Goal: Information Seeking & Learning: Learn about a topic

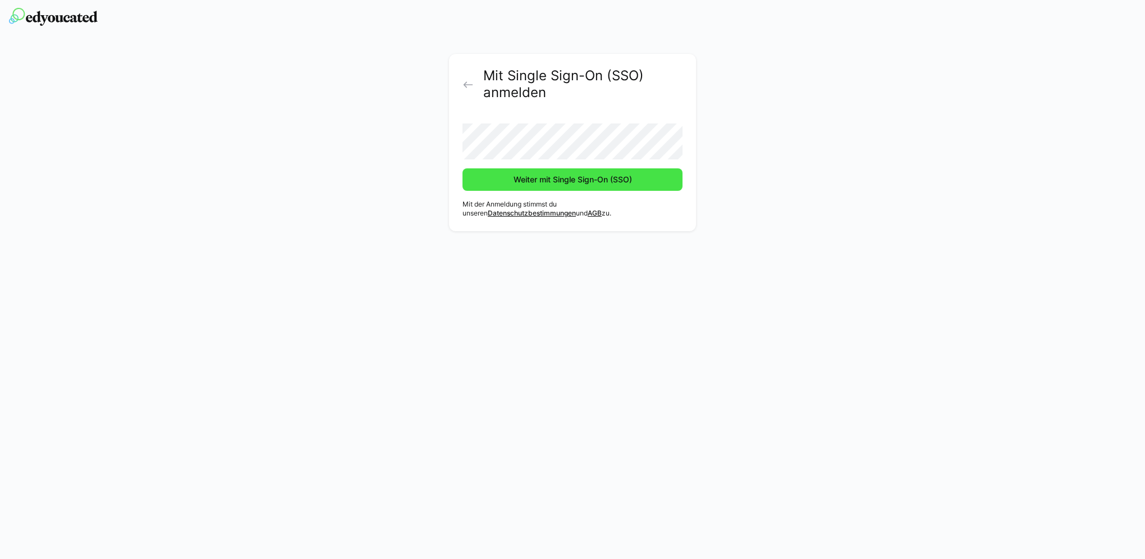
click at [544, 182] on span "Weiter mit Single Sign-On (SSO)" at bounding box center [573, 179] width 122 height 11
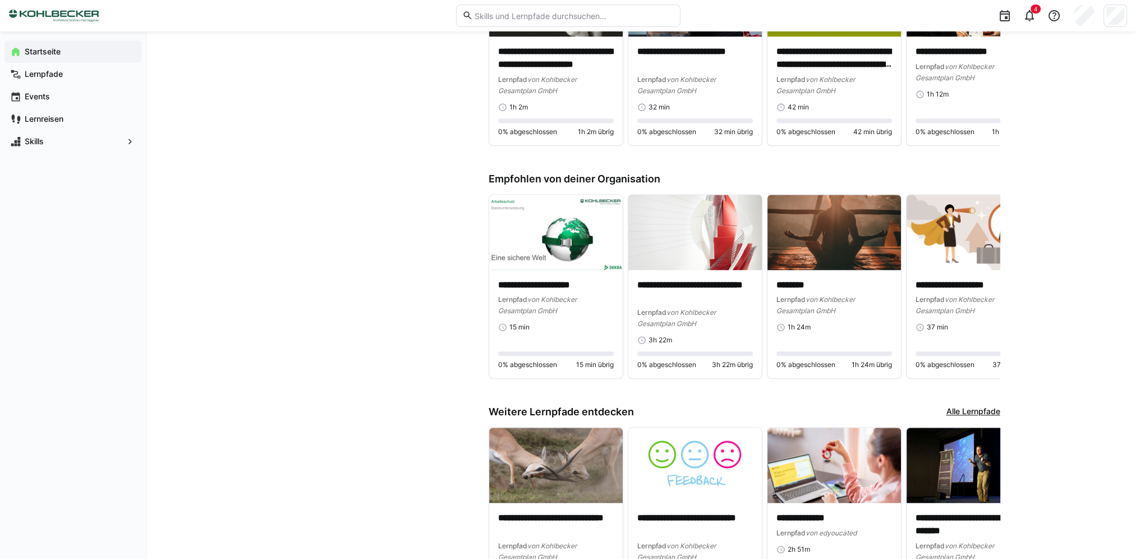
scroll to position [1407, 0]
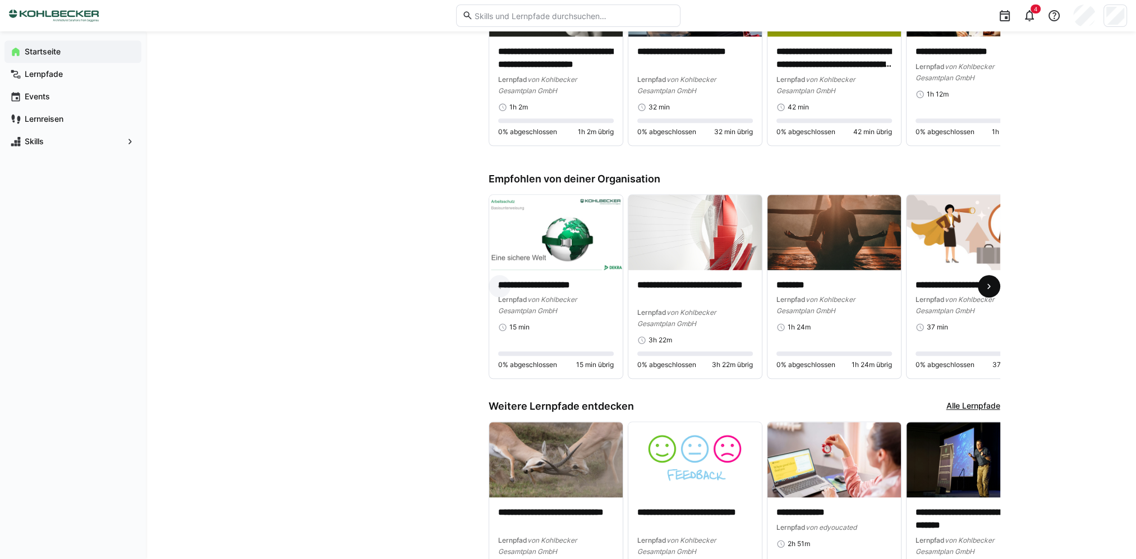
click at [993, 285] on eds-icon at bounding box center [989, 286] width 11 height 11
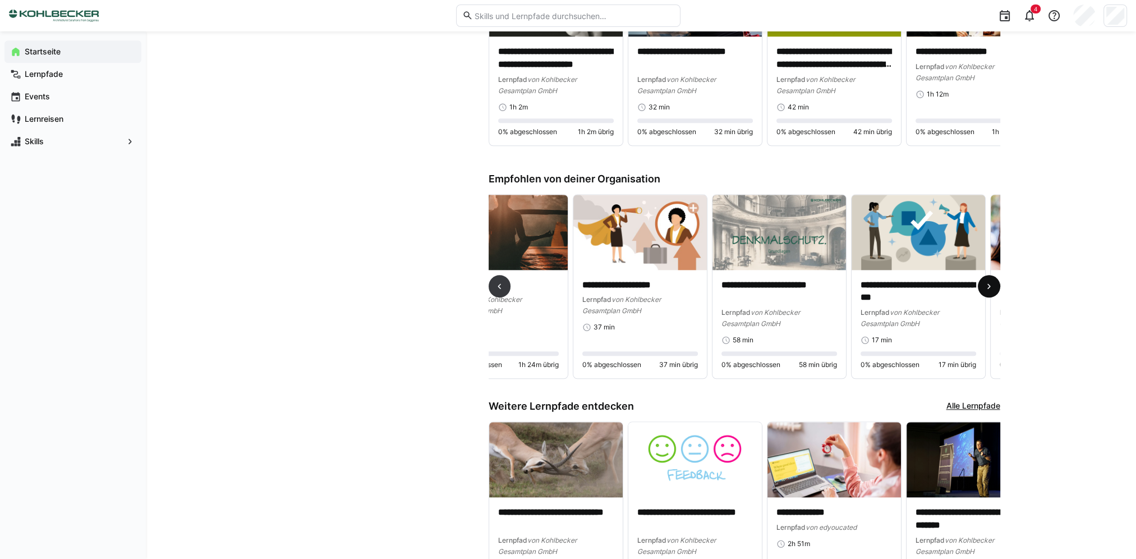
scroll to position [0, 417]
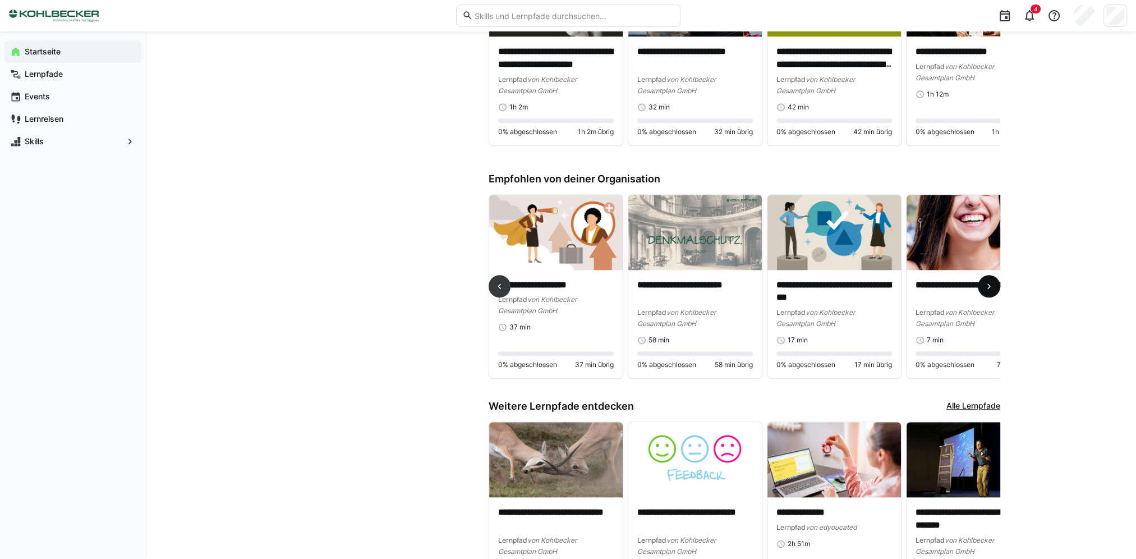
click at [990, 288] on eds-icon at bounding box center [989, 286] width 11 height 11
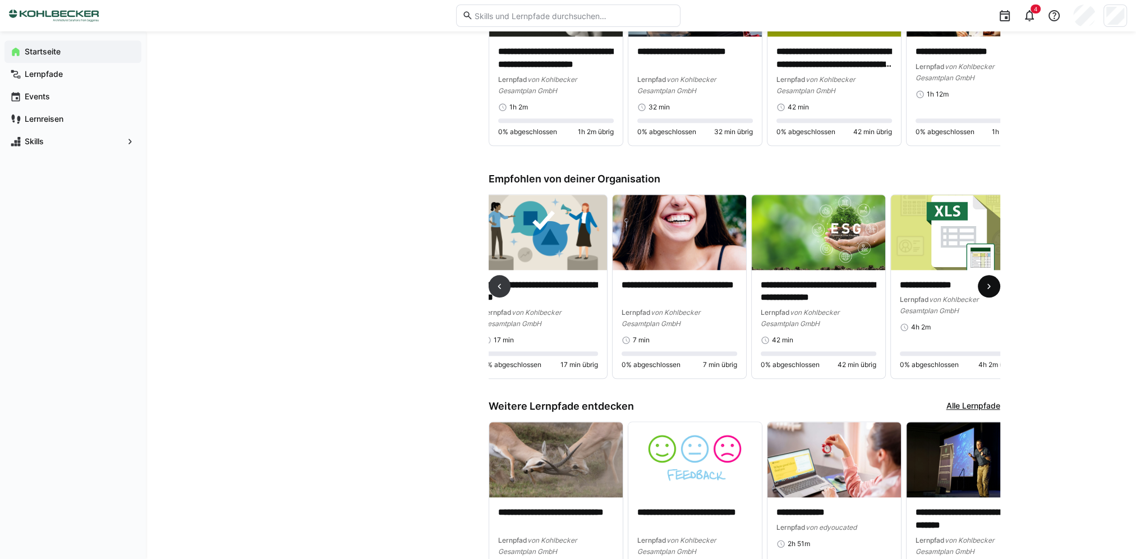
scroll to position [0, 835]
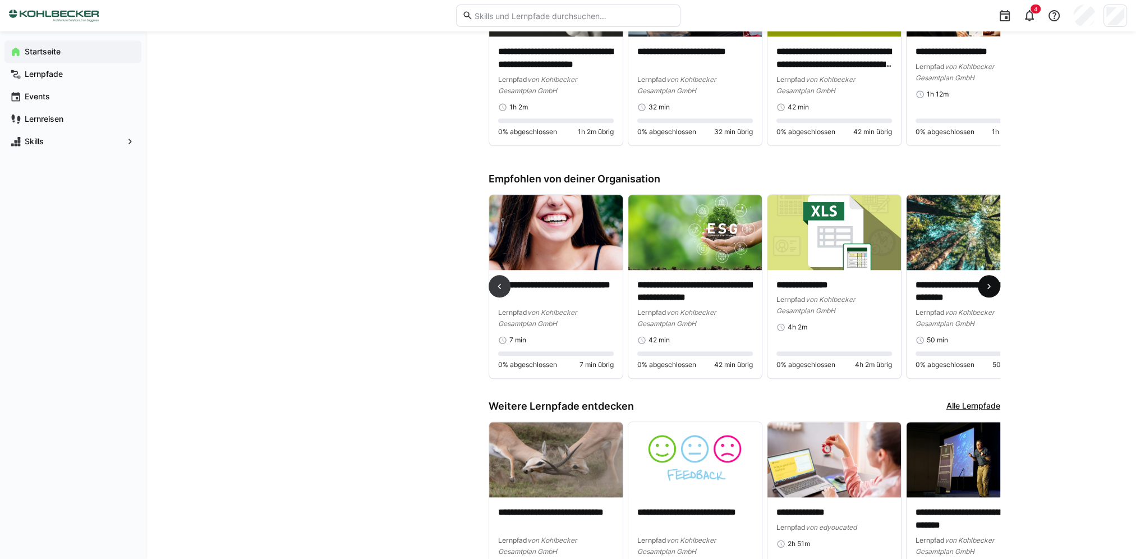
click at [990, 288] on eds-icon at bounding box center [989, 286] width 11 height 11
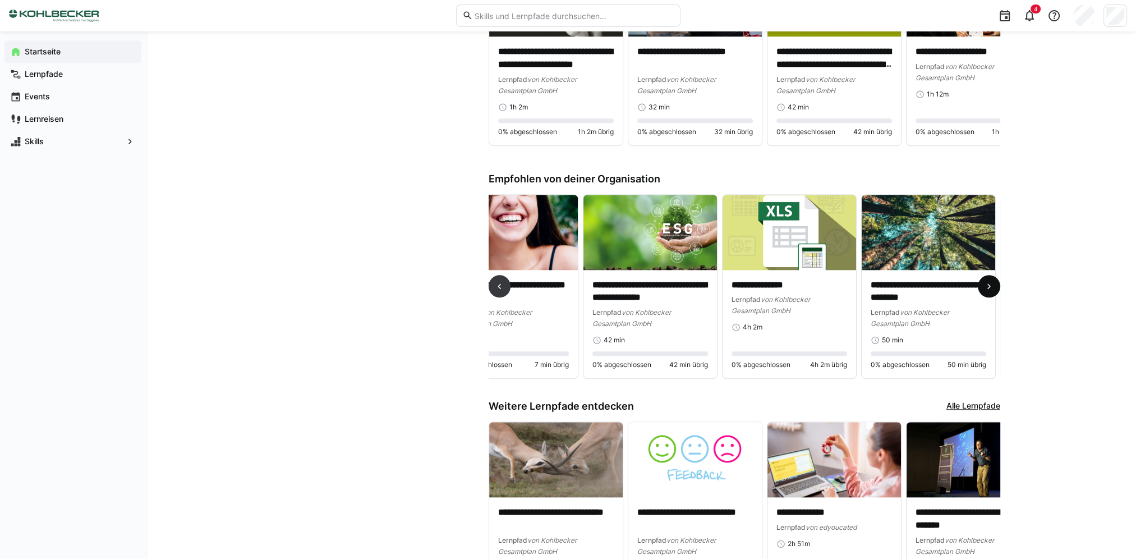
scroll to position [0, 1252]
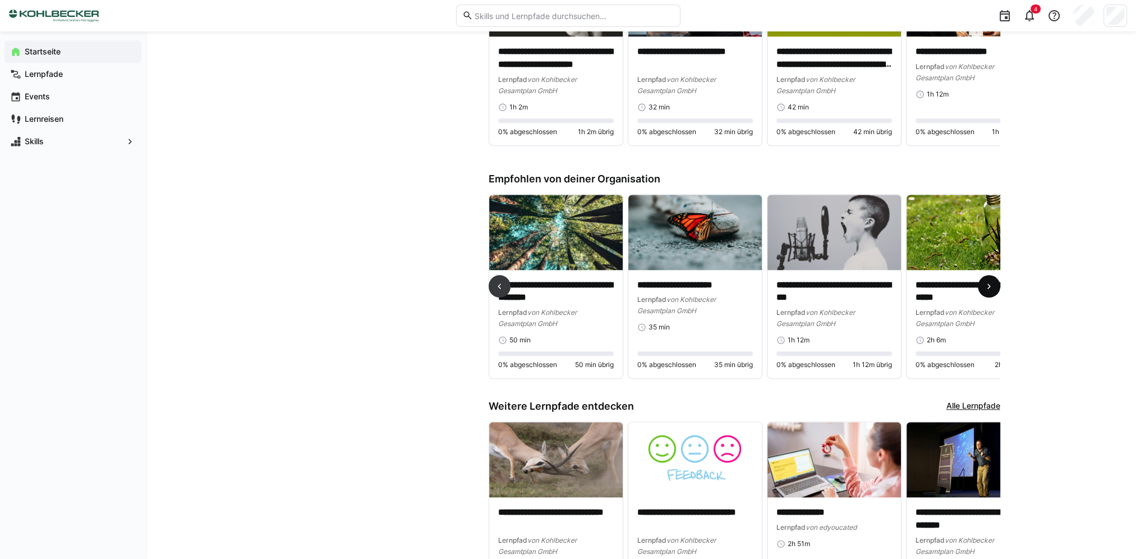
click at [990, 288] on eds-icon at bounding box center [989, 286] width 11 height 11
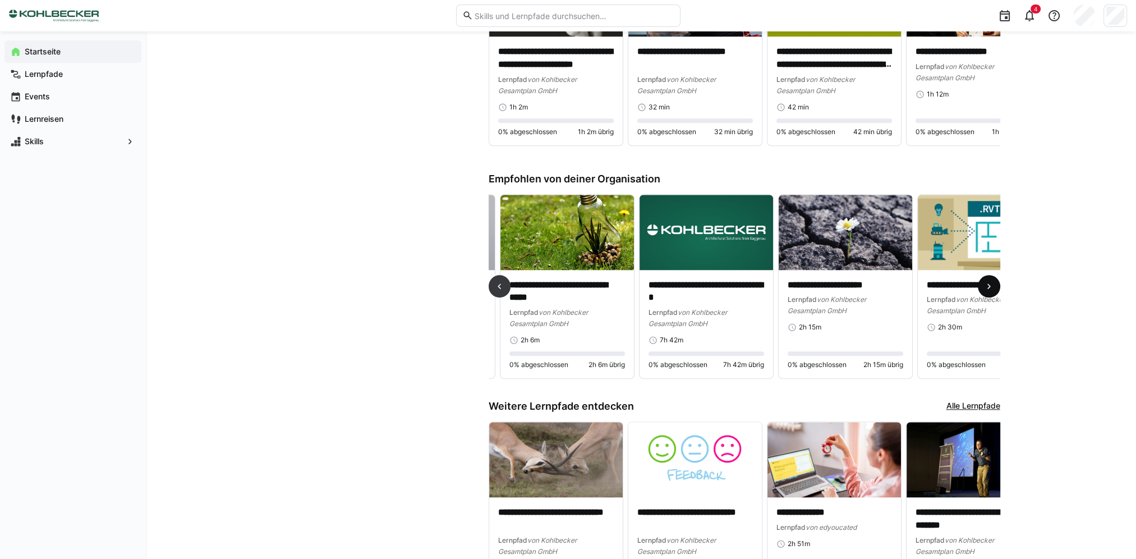
scroll to position [0, 1670]
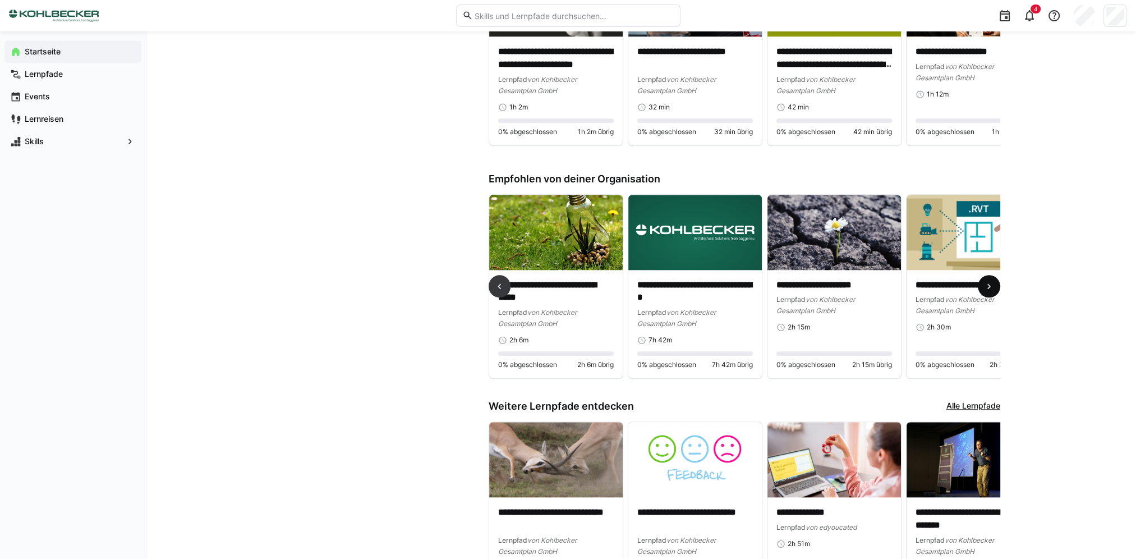
click at [990, 288] on eds-icon at bounding box center [989, 286] width 11 height 11
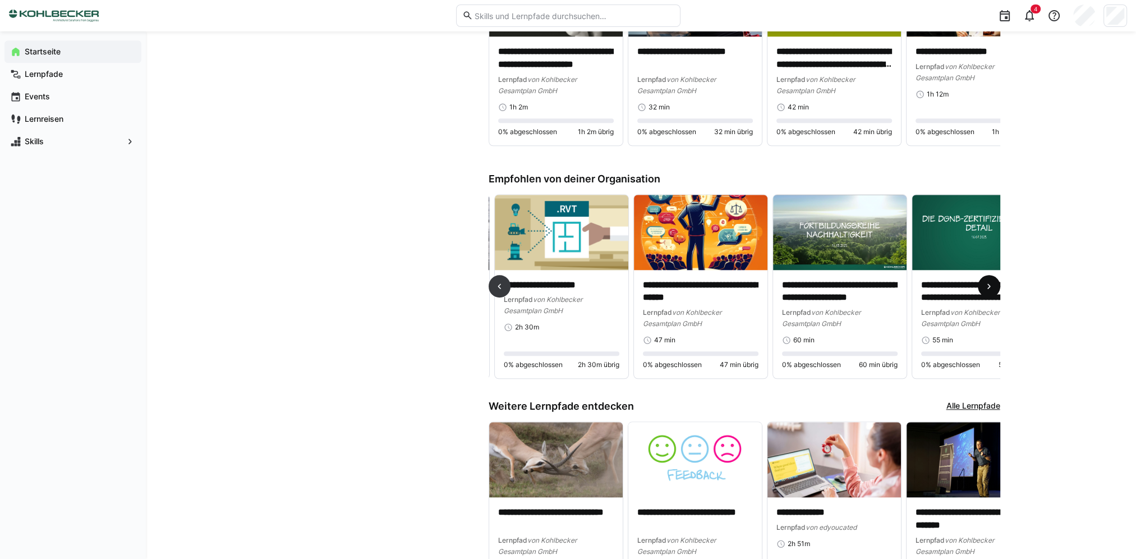
scroll to position [0, 2087]
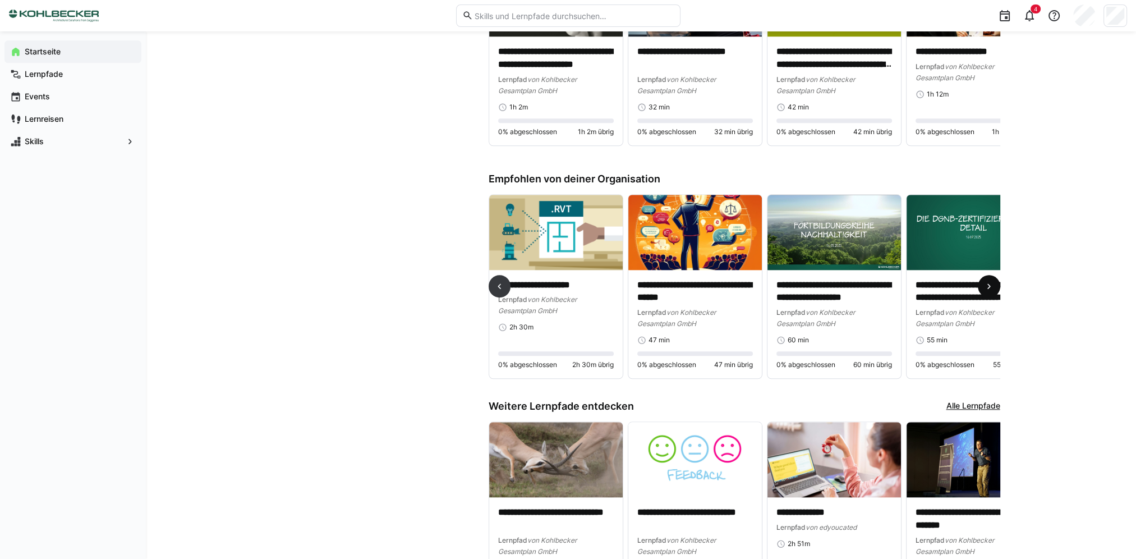
click at [990, 288] on eds-icon at bounding box center [989, 286] width 11 height 11
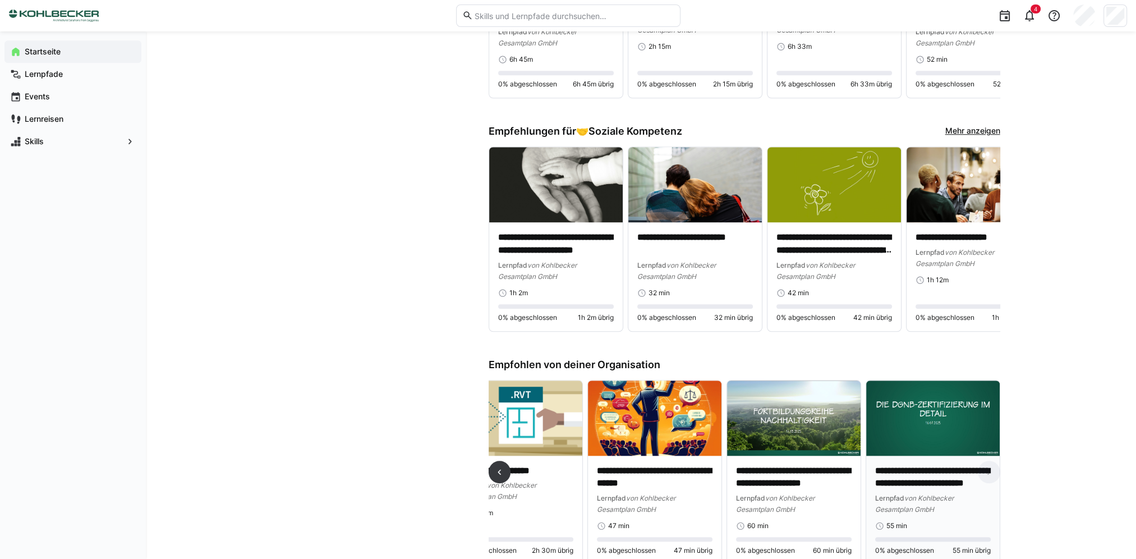
scroll to position [1221, 0]
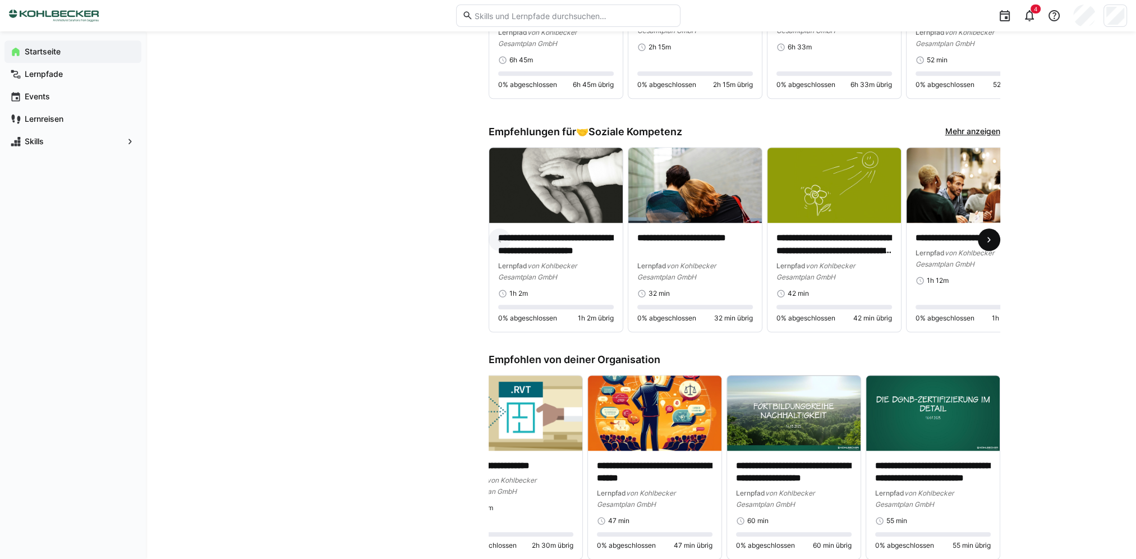
click at [990, 243] on eds-icon at bounding box center [989, 239] width 11 height 11
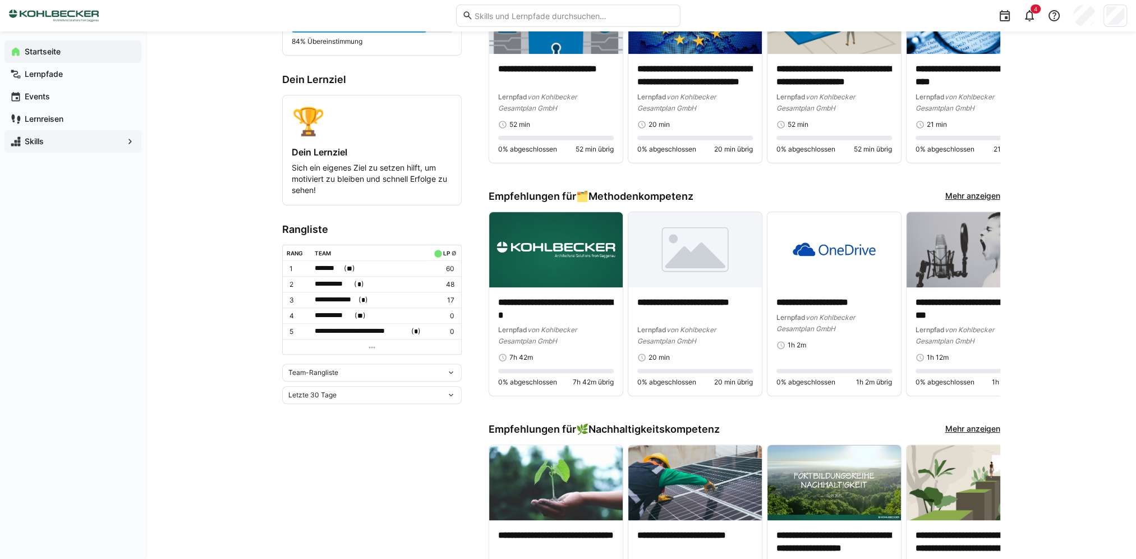
scroll to position [457, 0]
click at [0, 0] on app-navigation-label "Skills" at bounding box center [0, 0] width 0 height 0
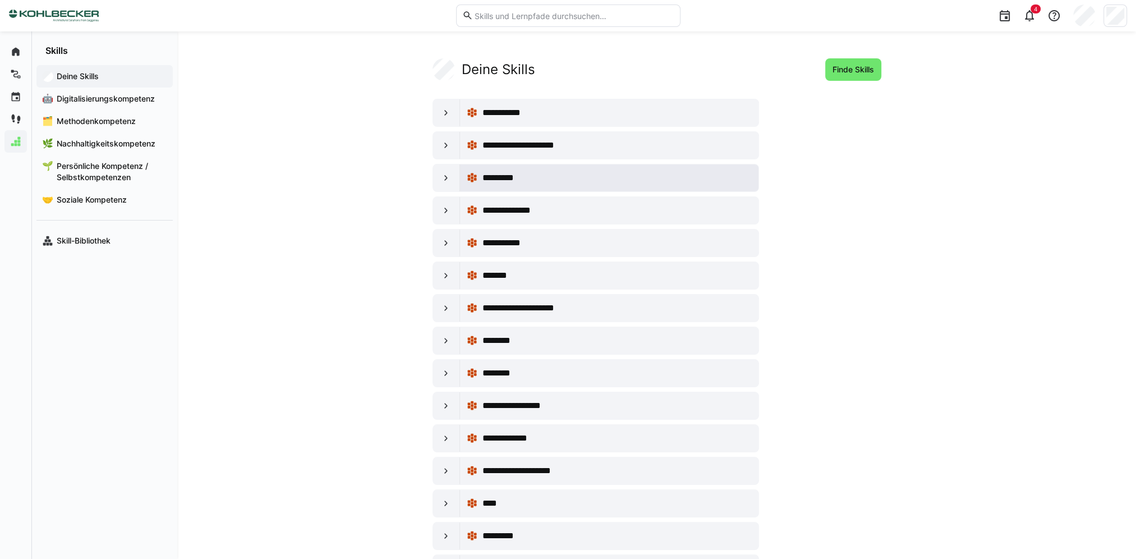
click at [521, 176] on span "*********" at bounding box center [502, 177] width 41 height 13
